Goal: Contribute content: Contribute content

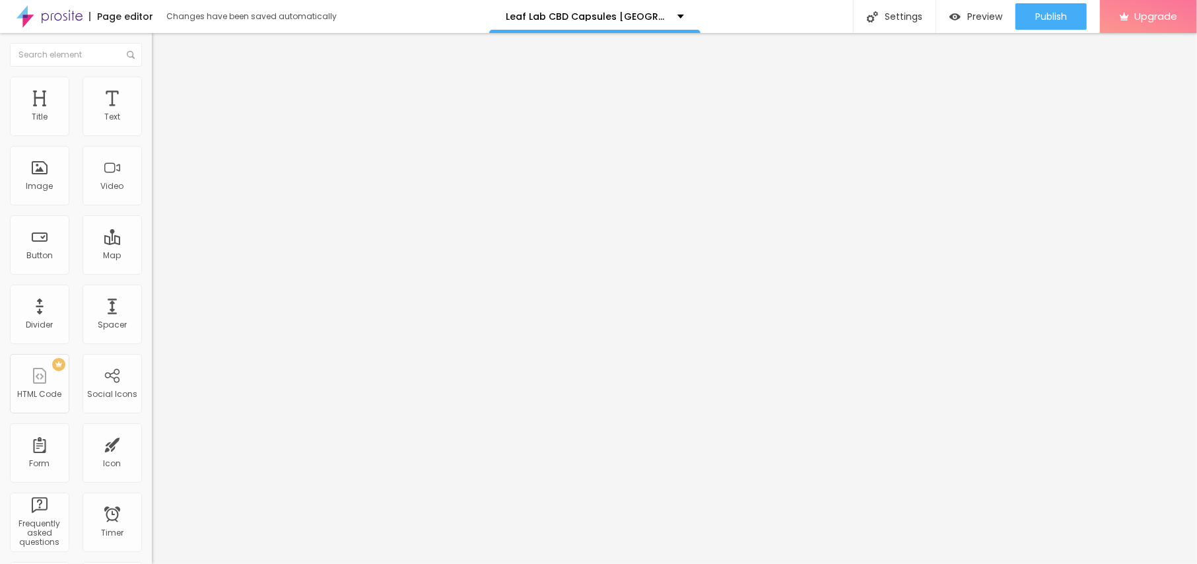
click at [162, 50] on img "button" at bounding box center [167, 48] width 11 height 11
click at [152, 114] on span "Add image" at bounding box center [179, 107] width 54 height 11
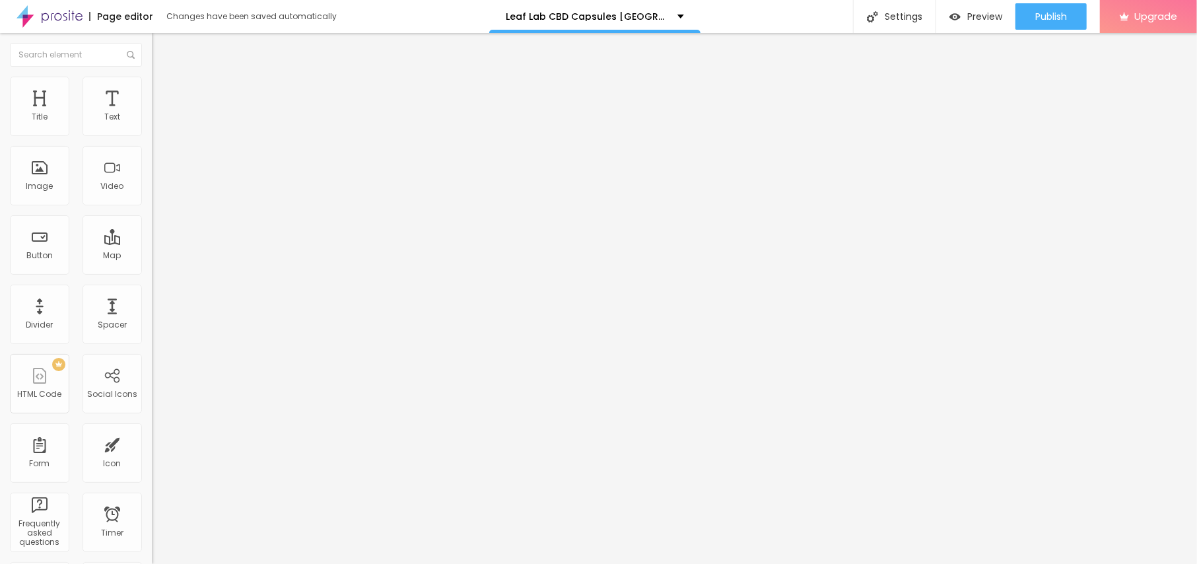
click at [152, 90] on ul "Content Style Advanced" at bounding box center [228, 83] width 152 height 40
click at [152, 88] on ul "Content Style Advanced" at bounding box center [228, 83] width 152 height 40
click at [164, 91] on span "Style" at bounding box center [173, 85] width 19 height 11
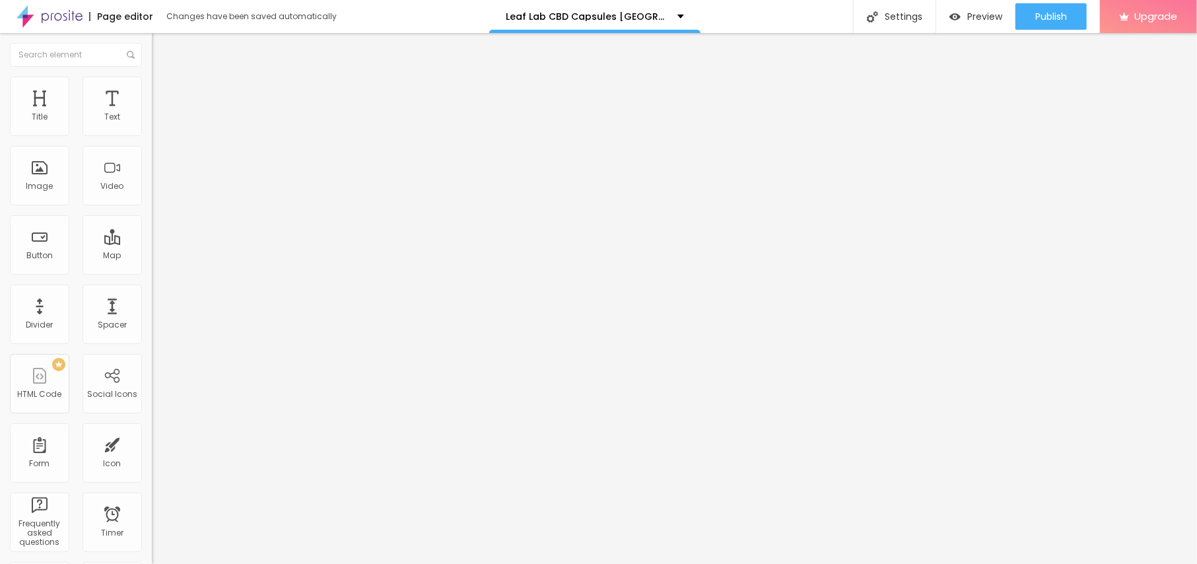
type input "95"
type input "90"
type input "85"
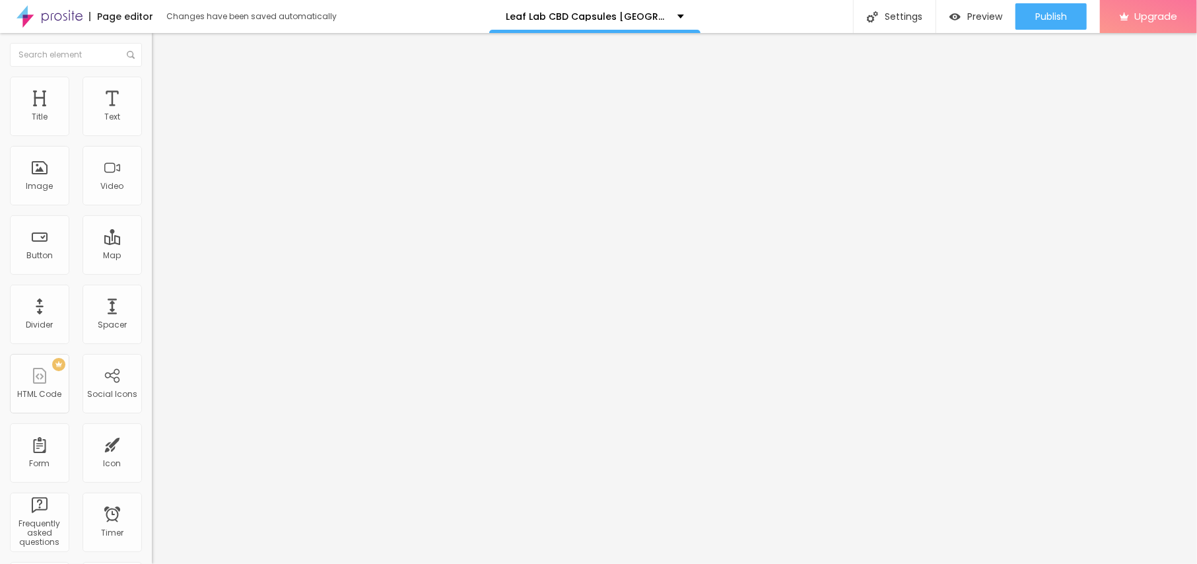
type input "85"
type input "80"
type input "75"
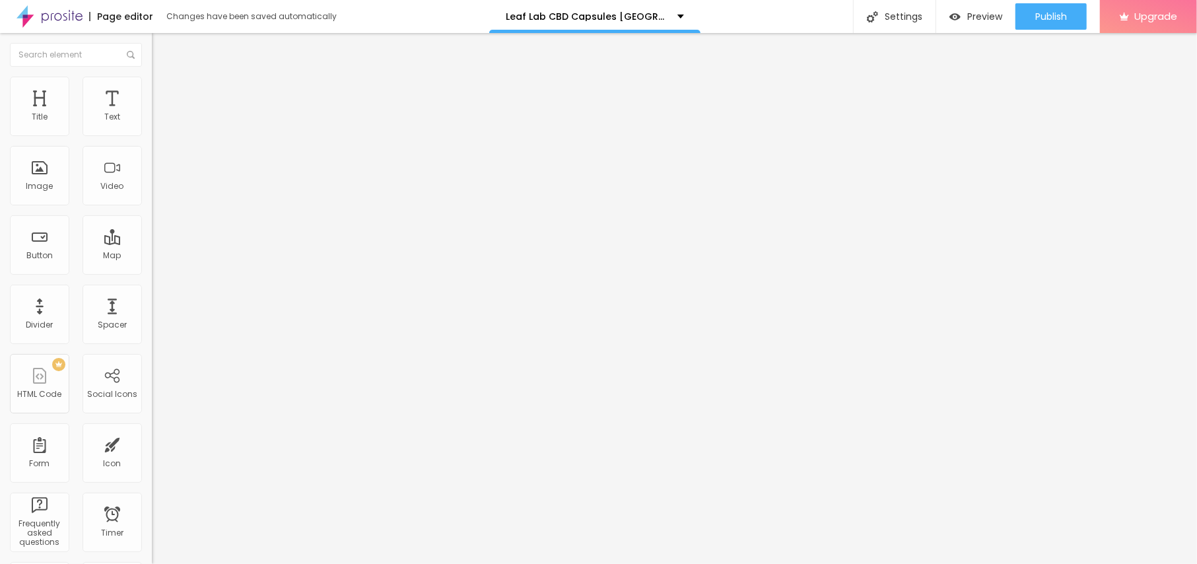
type input "70"
type input "65"
type input "60"
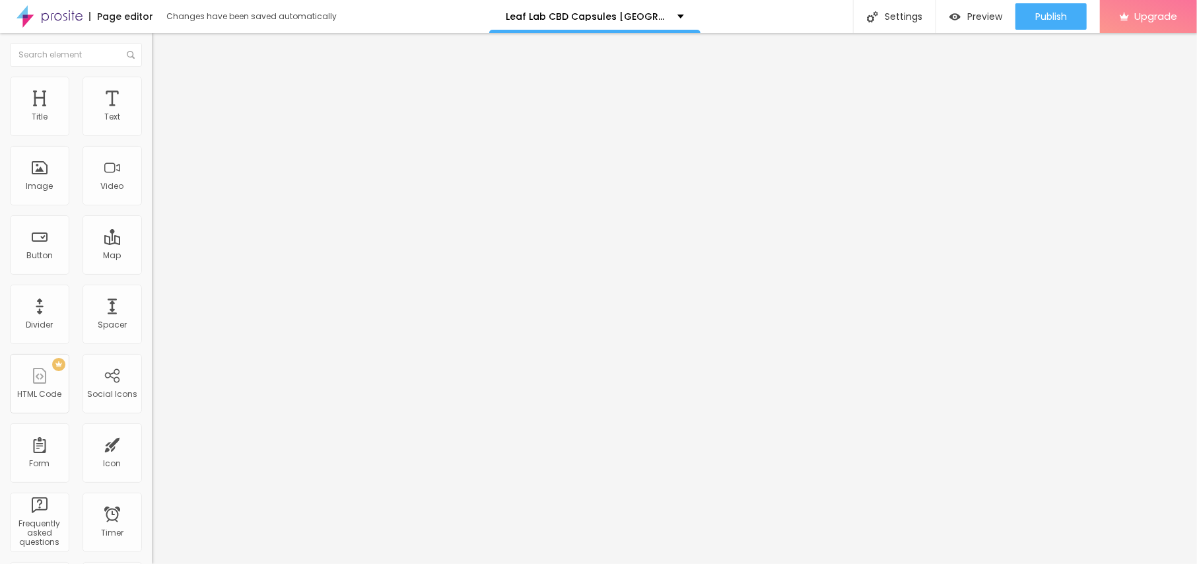
type input "60"
type input "55"
type input "50"
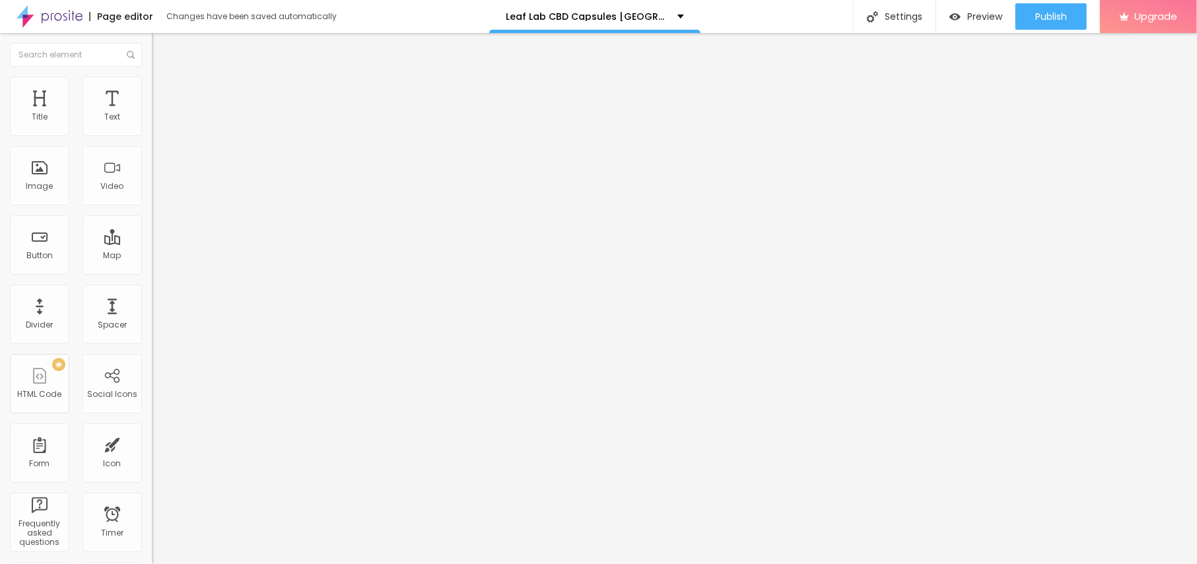
type input "45"
type input "50"
type input "55"
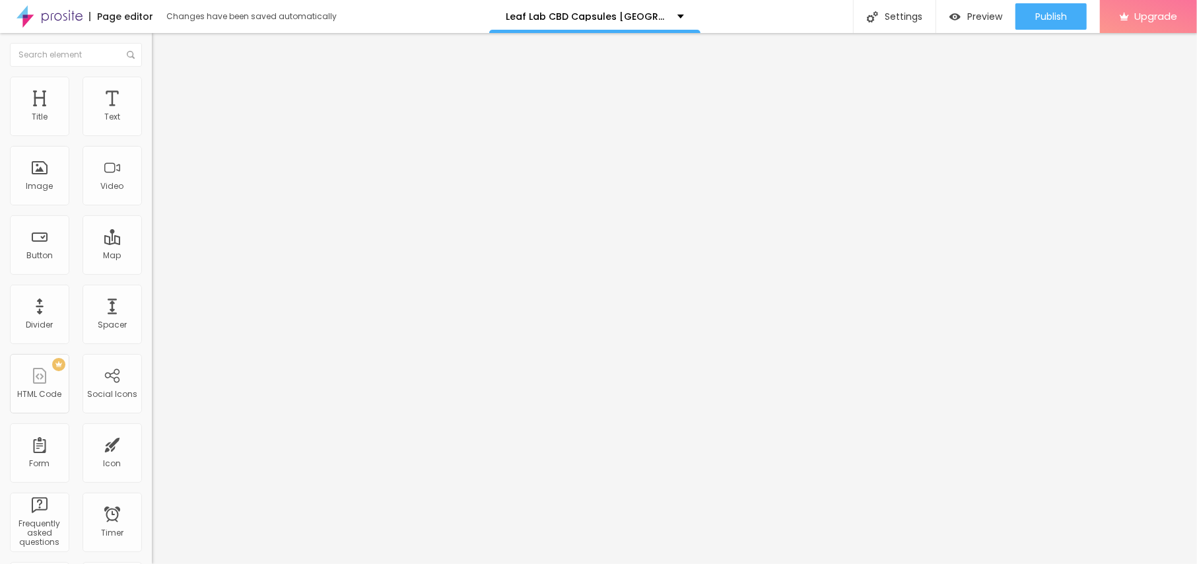
type input "55"
type input "50"
drag, startPoint x: 135, startPoint y: 141, endPoint x: 72, endPoint y: 144, distance: 63.5
type input "50"
click at [152, 135] on input "range" at bounding box center [194, 130] width 85 height 11
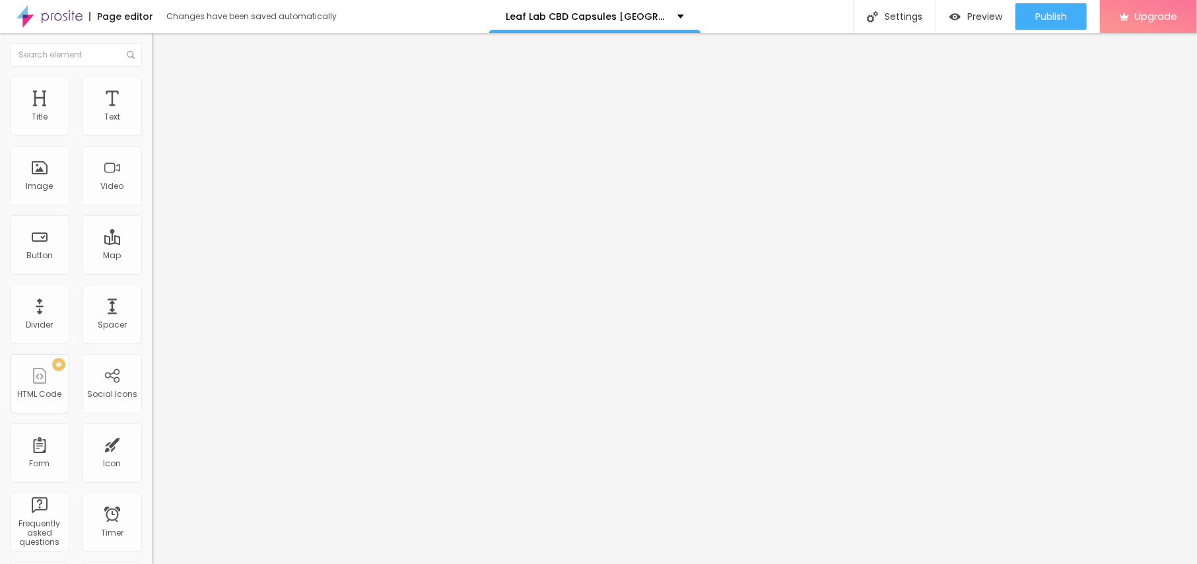
click at [152, 77] on li "Content" at bounding box center [228, 69] width 152 height 13
drag, startPoint x: 62, startPoint y: 235, endPoint x: 77, endPoint y: 246, distance: 18.0
click at [152, 133] on input "text" at bounding box center [231, 126] width 158 height 13
paste input "Leaf Lab CBD Capsules [GEOGRAPHIC_DATA]"
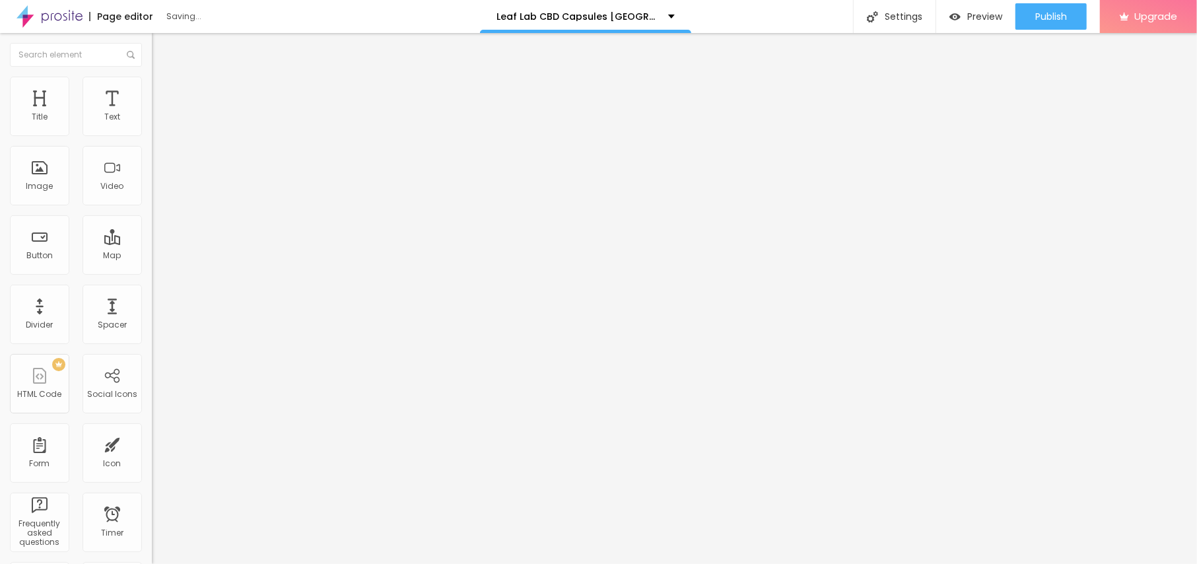
type input "Leaf Lab CBD Capsules [GEOGRAPHIC_DATA]"
drag, startPoint x: 69, startPoint y: 352, endPoint x: 0, endPoint y: 352, distance: 68.7
click at [152, 302] on div "Change image Image description (Alt) Leaf Lab CBD Capsules Finland Align Aspect…" at bounding box center [228, 202] width 152 height 199
paste input "[URL][DOMAIN_NAME]"
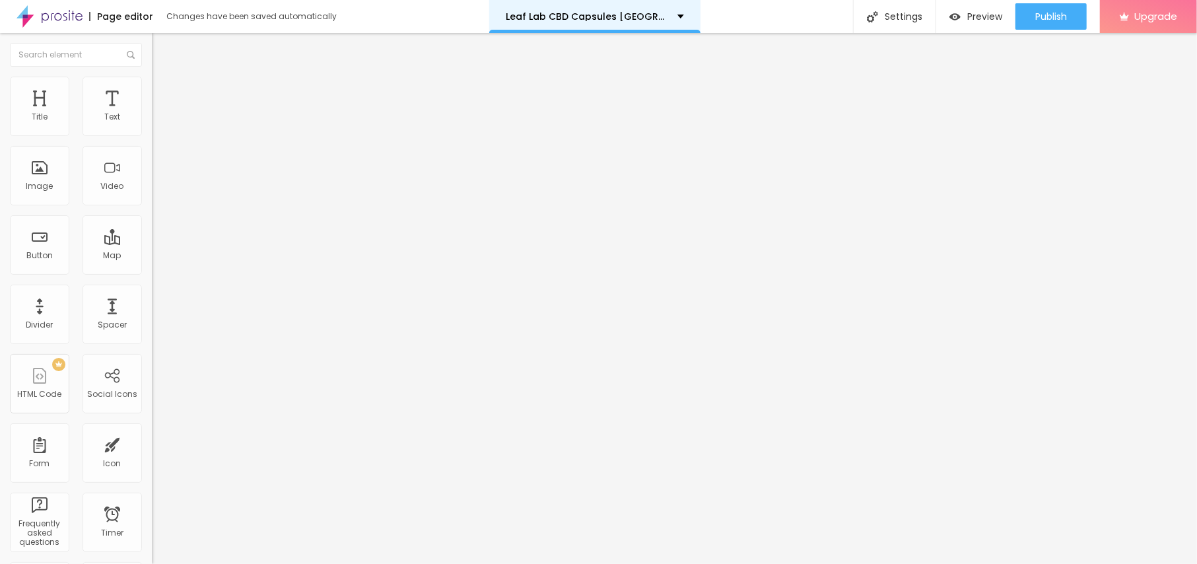
scroll to position [0, 117]
type input "[URL][DOMAIN_NAME]"
click at [152, 87] on li "Style" at bounding box center [228, 83] width 152 height 13
click at [152, 75] on img at bounding box center [158, 69] width 12 height 12
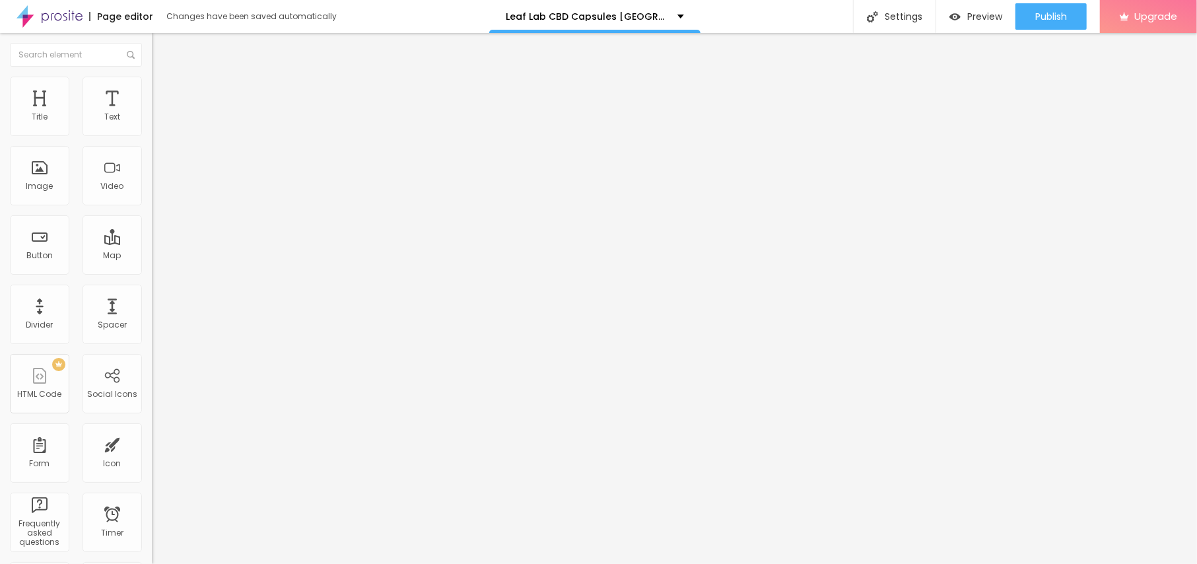
click at [162, 52] on img "button" at bounding box center [167, 48] width 11 height 11
click at [162, 48] on img "button" at bounding box center [167, 48] width 11 height 11
drag, startPoint x: 65, startPoint y: 154, endPoint x: 0, endPoint y: 140, distance: 66.2
click at [152, 140] on div "Text Click me Align Size Default Small Default Big Link URL https:// Open in ne…" at bounding box center [228, 199] width 152 height 192
click at [162, 51] on img "button" at bounding box center [167, 48] width 11 height 11
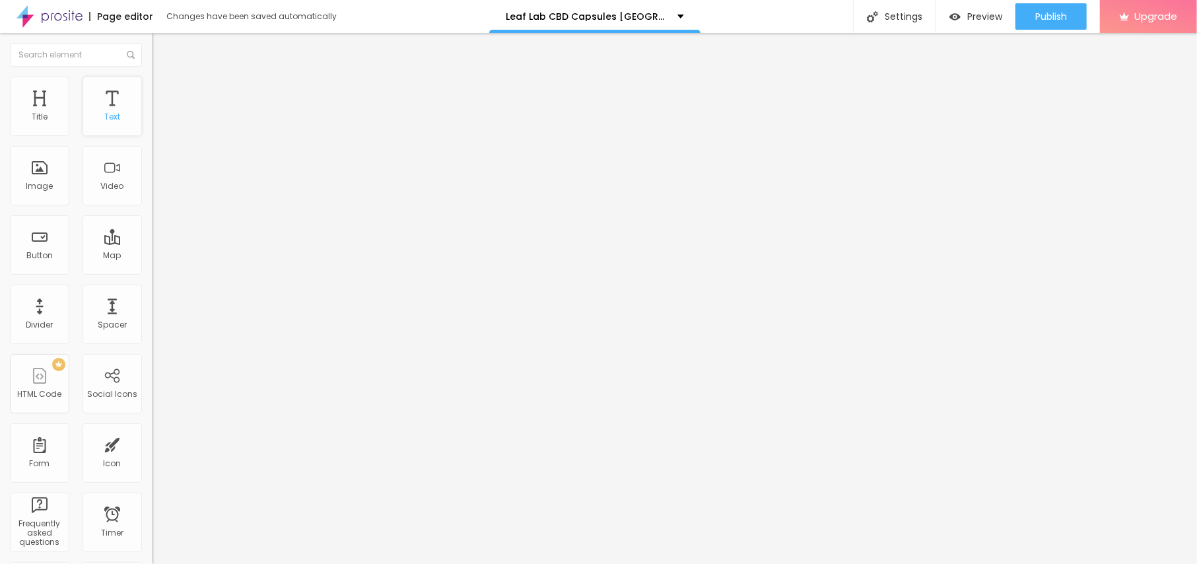
click at [90, 128] on div "Text" at bounding box center [112, 106] width 59 height 59
click at [104, 116] on div "Text" at bounding box center [112, 116] width 16 height 9
click at [152, 124] on input "text" at bounding box center [231, 117] width 158 height 13
paste input "😍👇OSTA NYT😍👇"
type input "😍👇OSTA NYT😍👇"
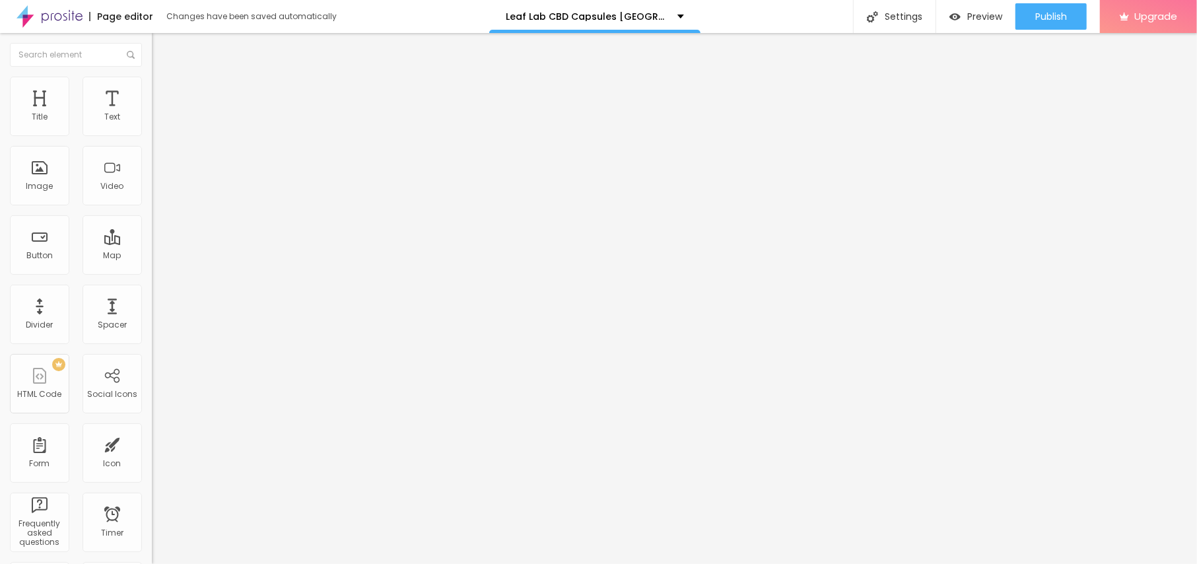
drag, startPoint x: 62, startPoint y: 273, endPoint x: 0, endPoint y: 273, distance: 62.1
click at [152, 273] on div "Text 😍👇OSTA NYT😍👇 Align Size Default Small Default Big Link URL https:// Open i…" at bounding box center [228, 199] width 152 height 192
paste input "[URL][DOMAIN_NAME]"
type input "[URL][DOMAIN_NAME]"
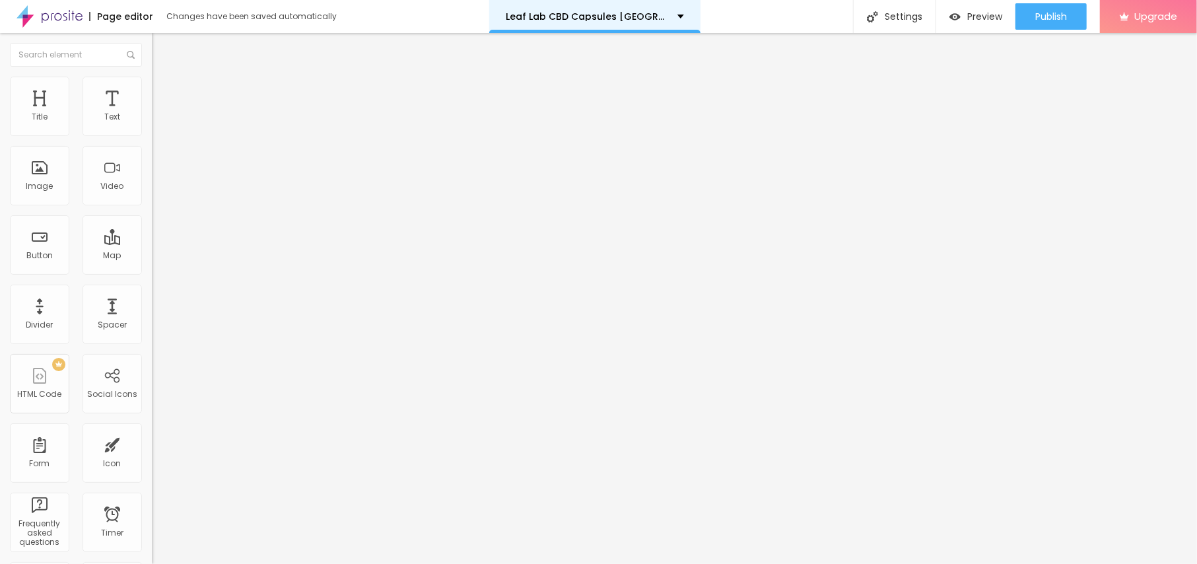
scroll to position [0, 0]
click at [157, 123] on icon "button" at bounding box center [161, 119] width 8 height 8
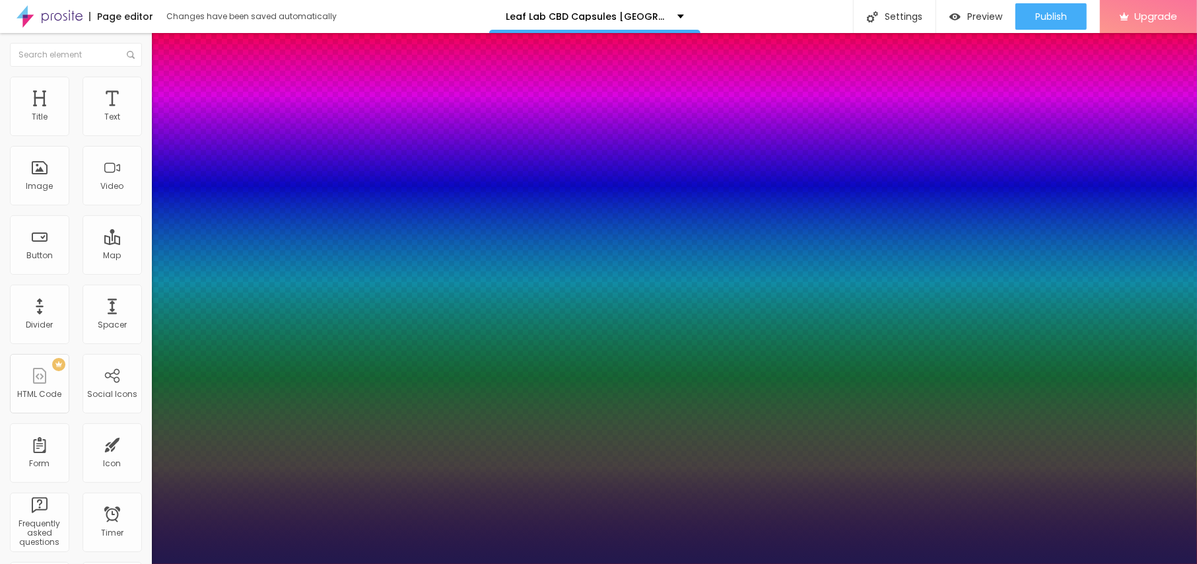
type input "1"
type input "17"
type input "1"
type input "18"
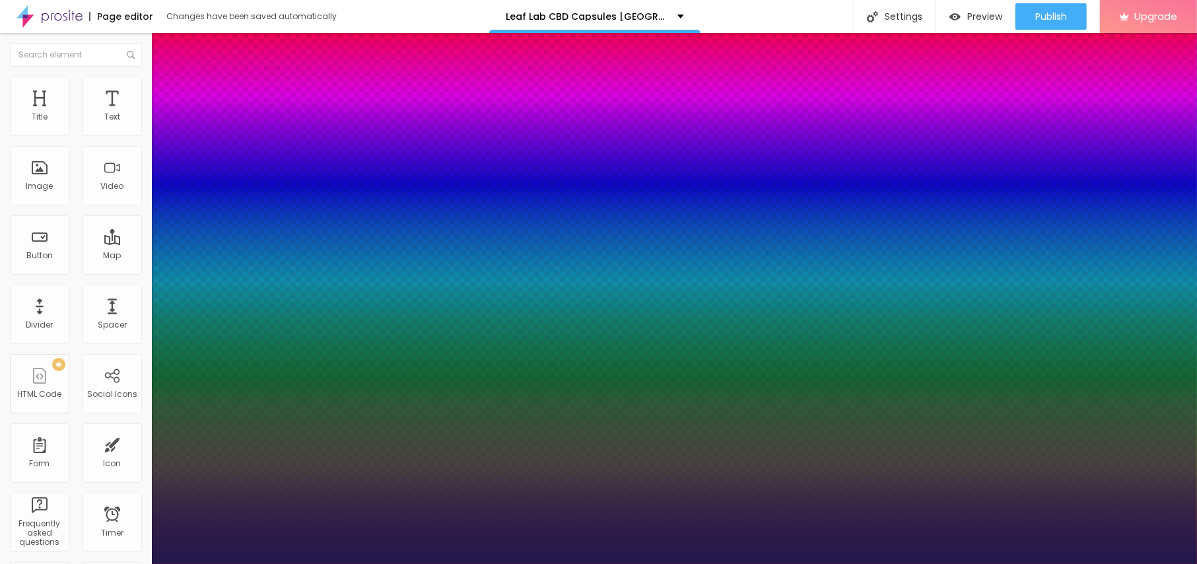
type input "18"
type input "1"
type input "19"
type input "1"
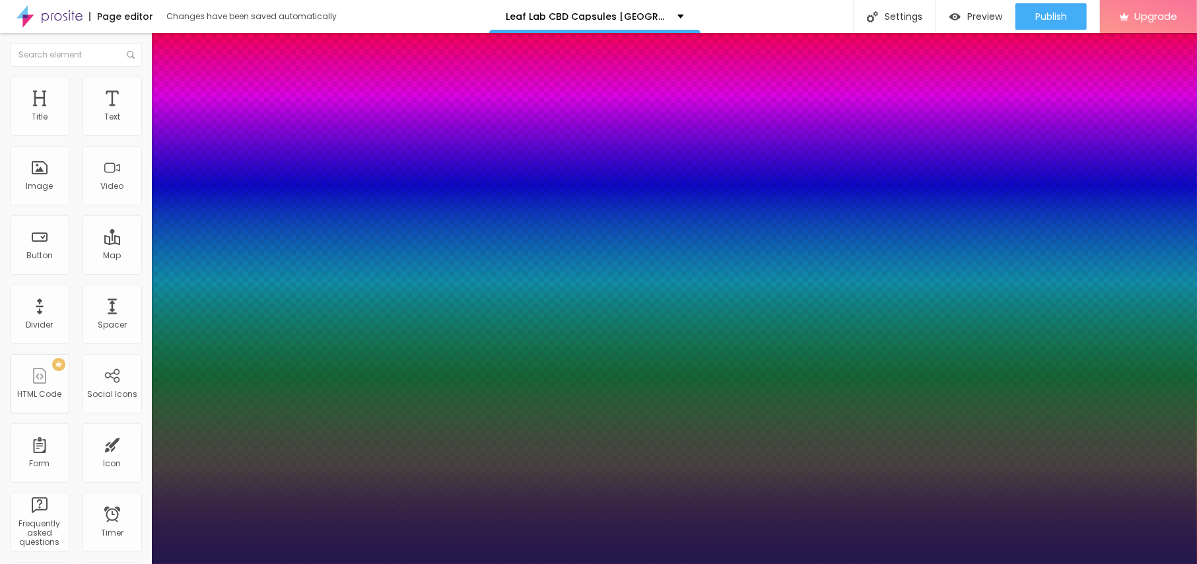
type input "21"
type input "1"
type input "22"
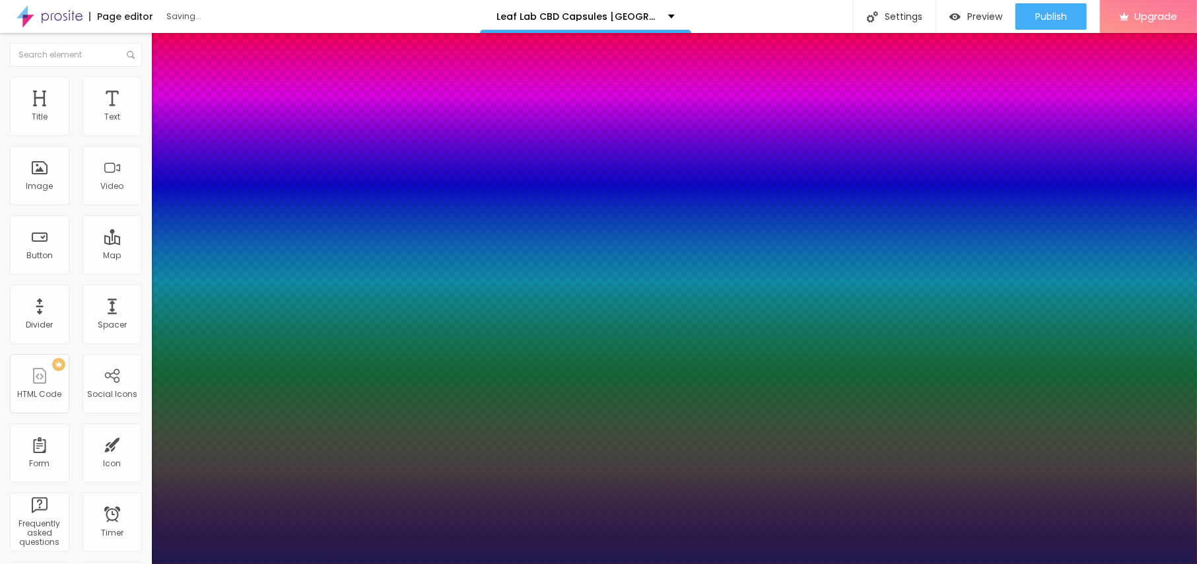
type input "1"
drag, startPoint x: 176, startPoint y: 223, endPoint x: 186, endPoint y: 223, distance: 9.9
type input "22"
click at [489, 563] on div at bounding box center [598, 564] width 1197 height 0
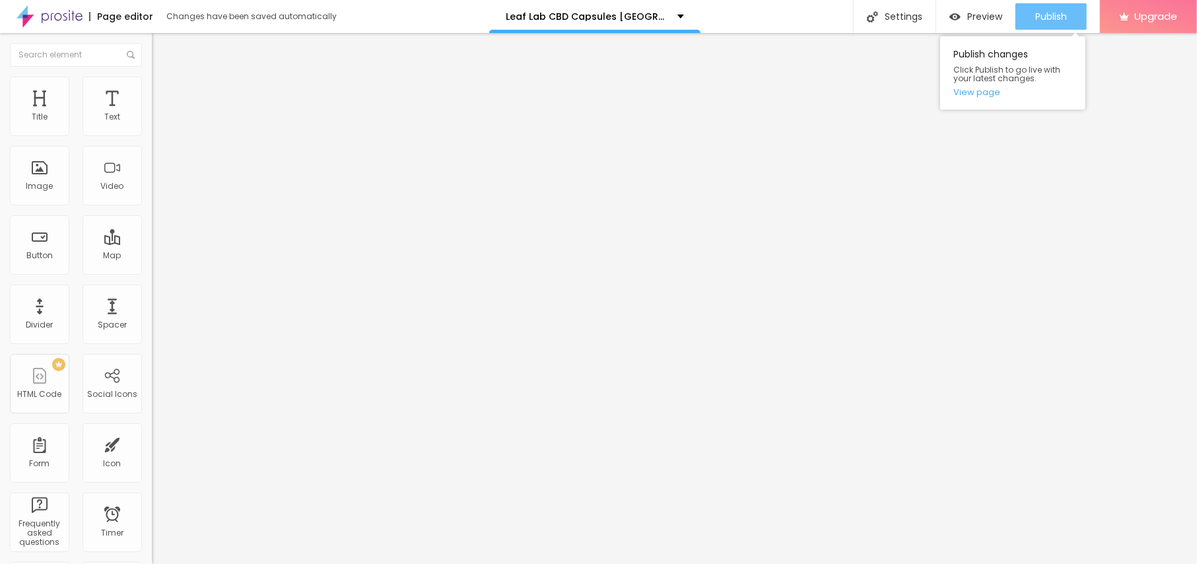
click at [1050, 21] on span "Publish" at bounding box center [1051, 16] width 32 height 11
click at [979, 94] on link "View page" at bounding box center [1013, 92] width 119 height 9
click at [1051, 9] on div "Publish" at bounding box center [1051, 16] width 32 height 26
click at [993, 88] on link "View page" at bounding box center [1013, 92] width 119 height 9
click at [1043, 25] on div "Publish" at bounding box center [1051, 16] width 32 height 26
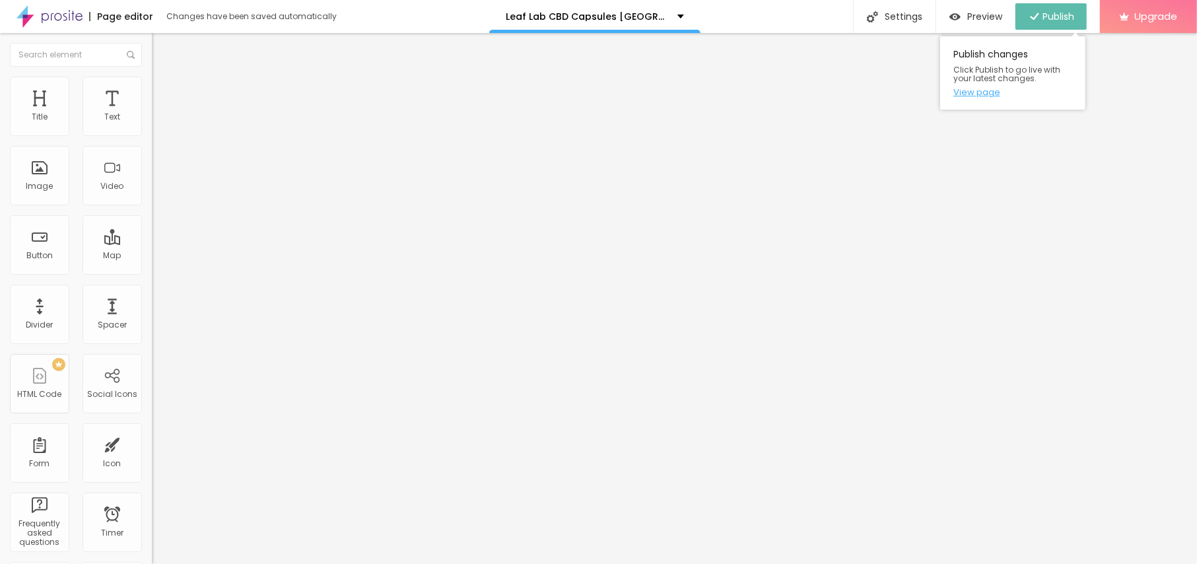
click at [995, 93] on link "View page" at bounding box center [1013, 92] width 119 height 9
